Goal: Task Accomplishment & Management: Complete application form

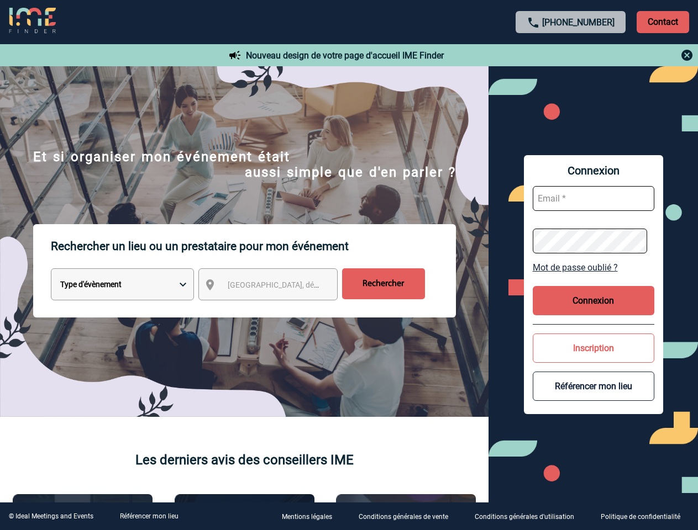
click at [348, 265] on p "Rechercher un lieu ou un prestataire pour mon événement" at bounding box center [253, 246] width 405 height 44
click at [662, 22] on p "Contact" at bounding box center [662, 22] width 52 height 22
click at [570, 55] on div at bounding box center [571, 55] width 246 height 13
click at [278, 240] on div at bounding box center [158, 120] width 316 height 240
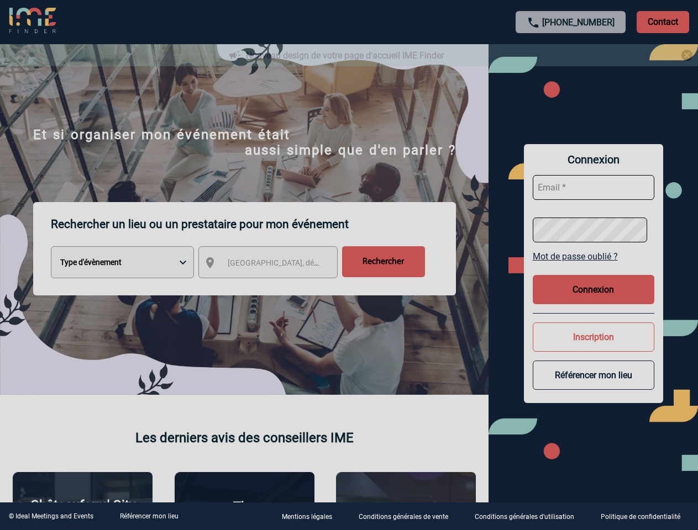
click at [593, 267] on div at bounding box center [349, 265] width 698 height 530
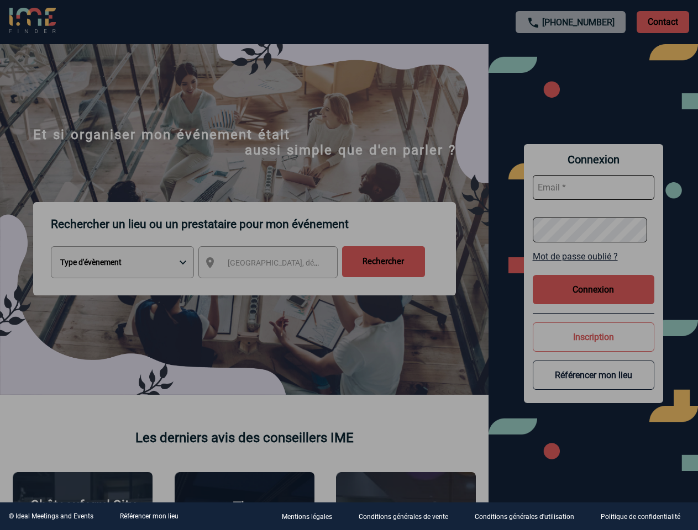
click at [593, 300] on div at bounding box center [349, 265] width 698 height 530
click at [593, 348] on div at bounding box center [349, 265] width 698 height 530
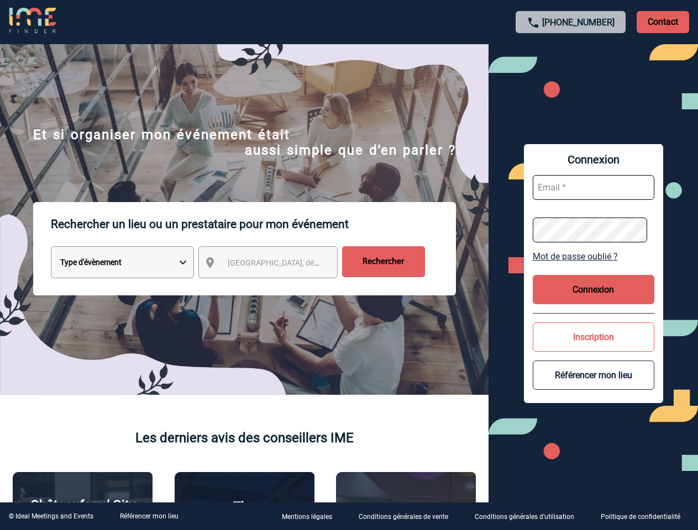
click at [593, 386] on button "Référencer mon lieu" at bounding box center [592, 375] width 121 height 29
click at [149, 516] on link "Référencer mon lieu" at bounding box center [149, 516] width 59 height 8
